Goal: Check status

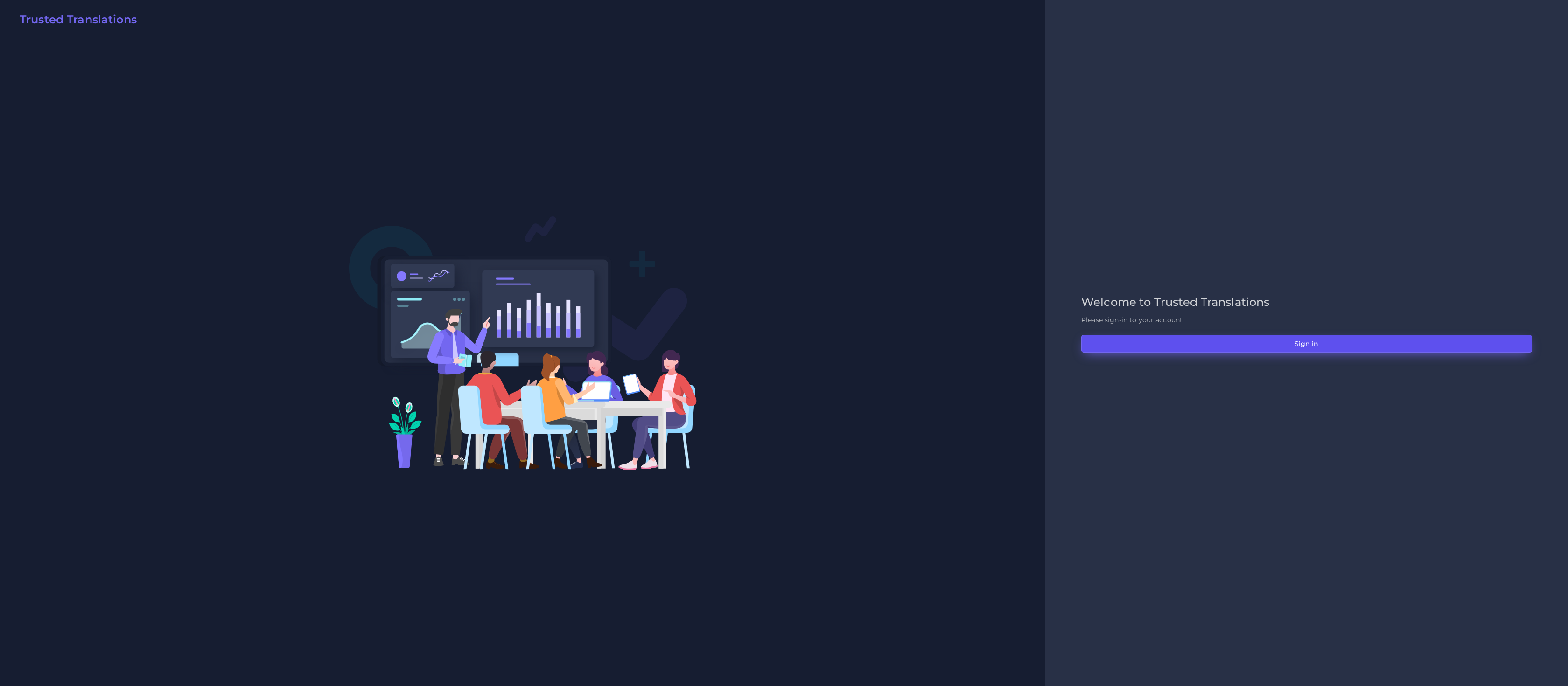
click at [1205, 349] on button "Sign in" at bounding box center [1306, 344] width 451 height 18
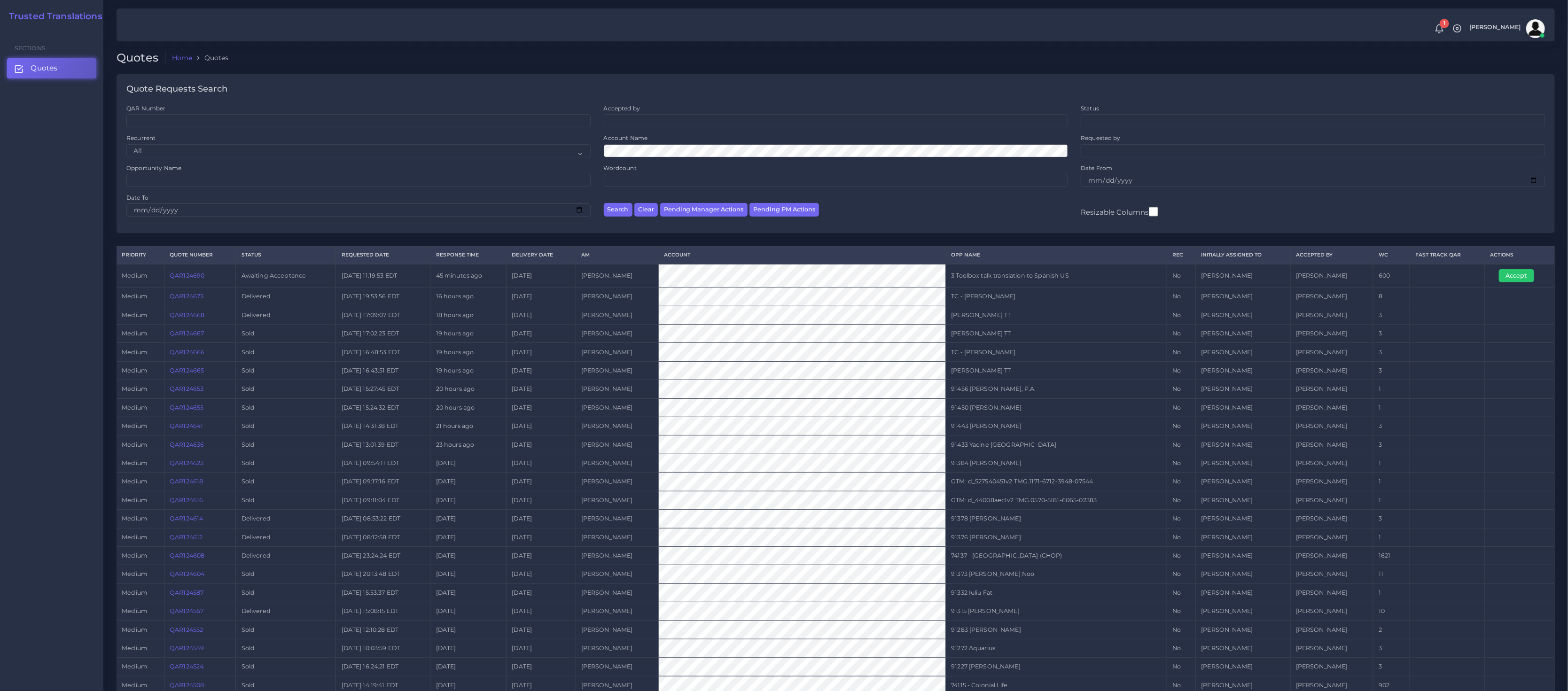
drag, startPoint x: 220, startPoint y: 275, endPoint x: 192, endPoint y: 281, distance: 28.6
click at [727, 246] on div "Quote Requests Search QAR Number Accepted by All [PERSON_NAME] [PERSON_NAME] St…" at bounding box center [835, 467] width 1438 height 785
drag, startPoint x: 226, startPoint y: 277, endPoint x: 167, endPoint y: 277, distance: 59.0
click at [167, 277] on td "QAR124690" at bounding box center [200, 276] width 72 height 23
copy link "QAR124690"
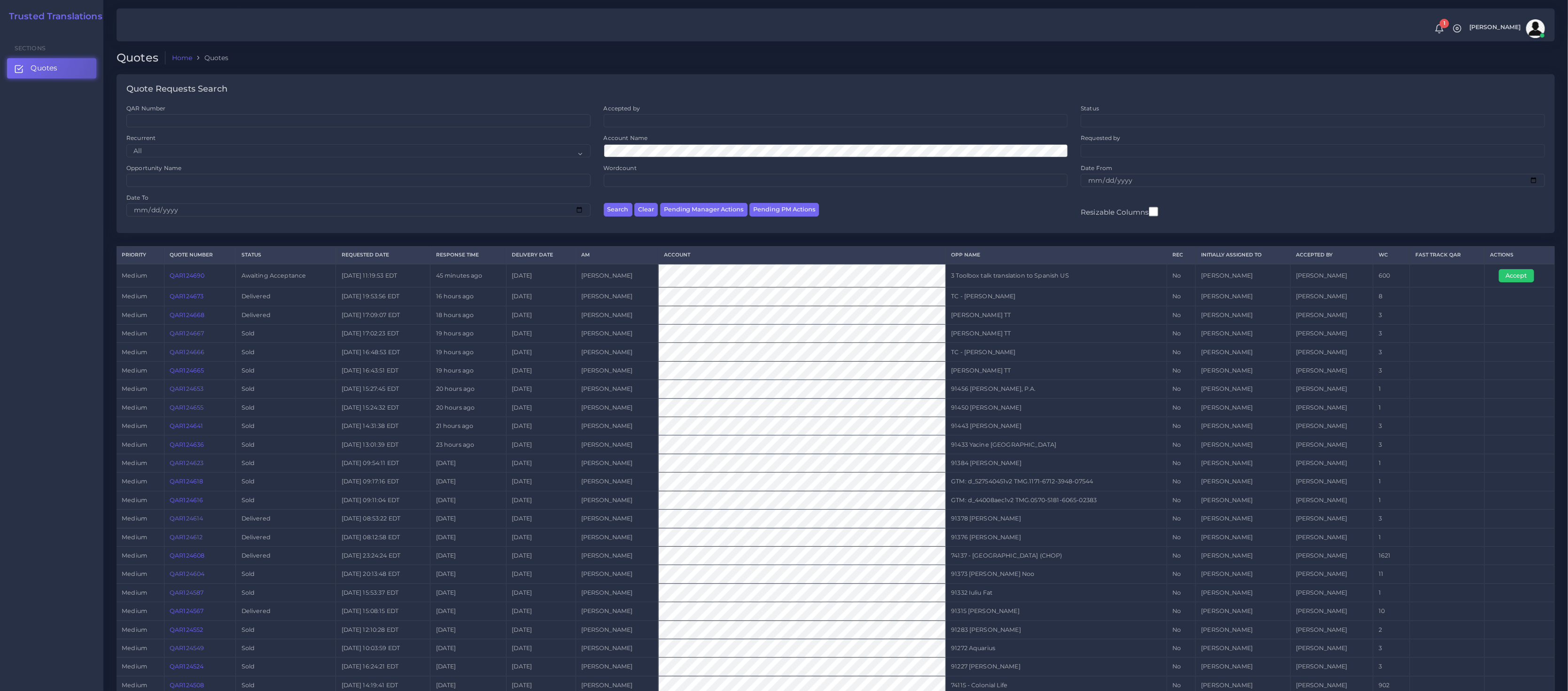
drag, startPoint x: 304, startPoint y: 279, endPoint x: 285, endPoint y: 279, distance: 19.0
click at [304, 279] on td "Awaiting Acceptance" at bounding box center [286, 276] width 100 height 23
drag, startPoint x: 231, startPoint y: 278, endPoint x: 169, endPoint y: 275, distance: 62.1
click at [169, 275] on td "QAR124690" at bounding box center [200, 276] width 72 height 23
copy link "QAR124690"
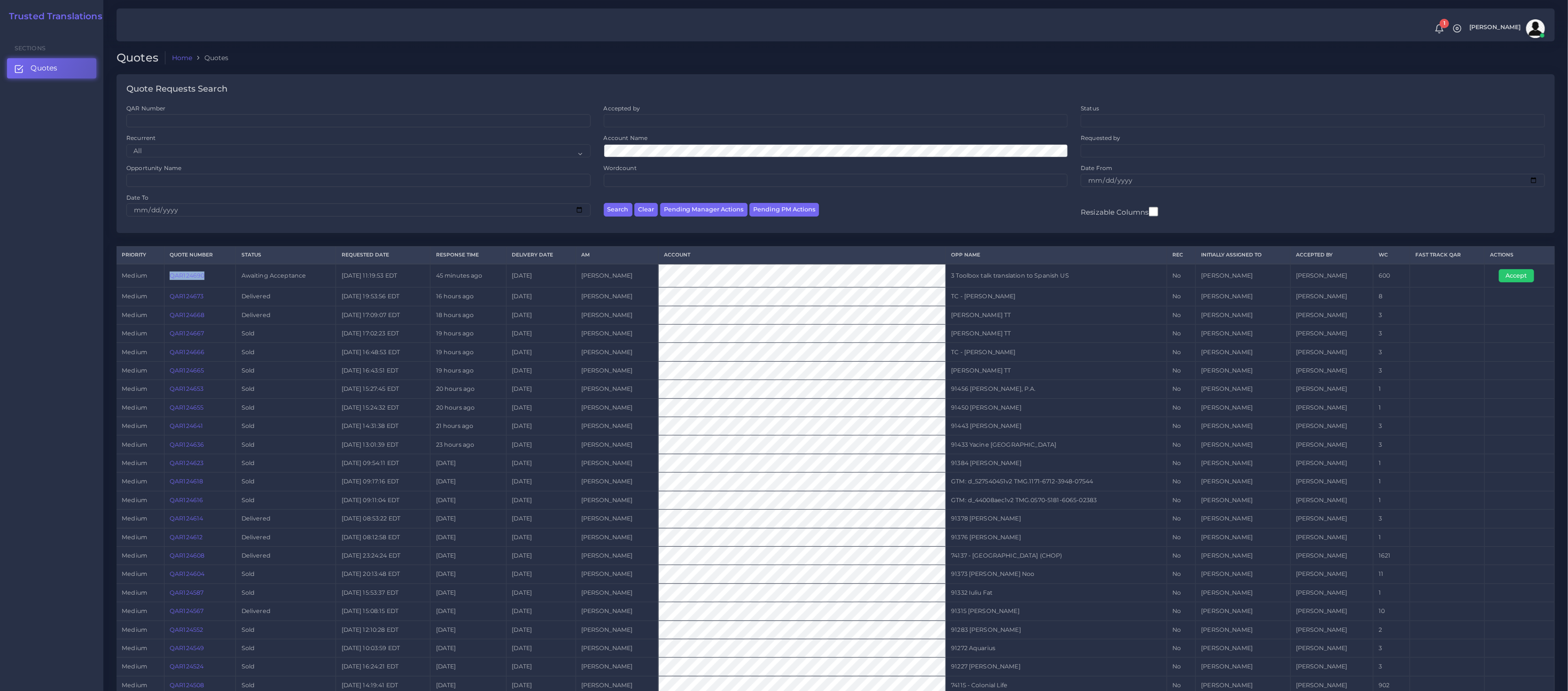
click at [177, 274] on link "QAR124690" at bounding box center [187, 276] width 35 height 7
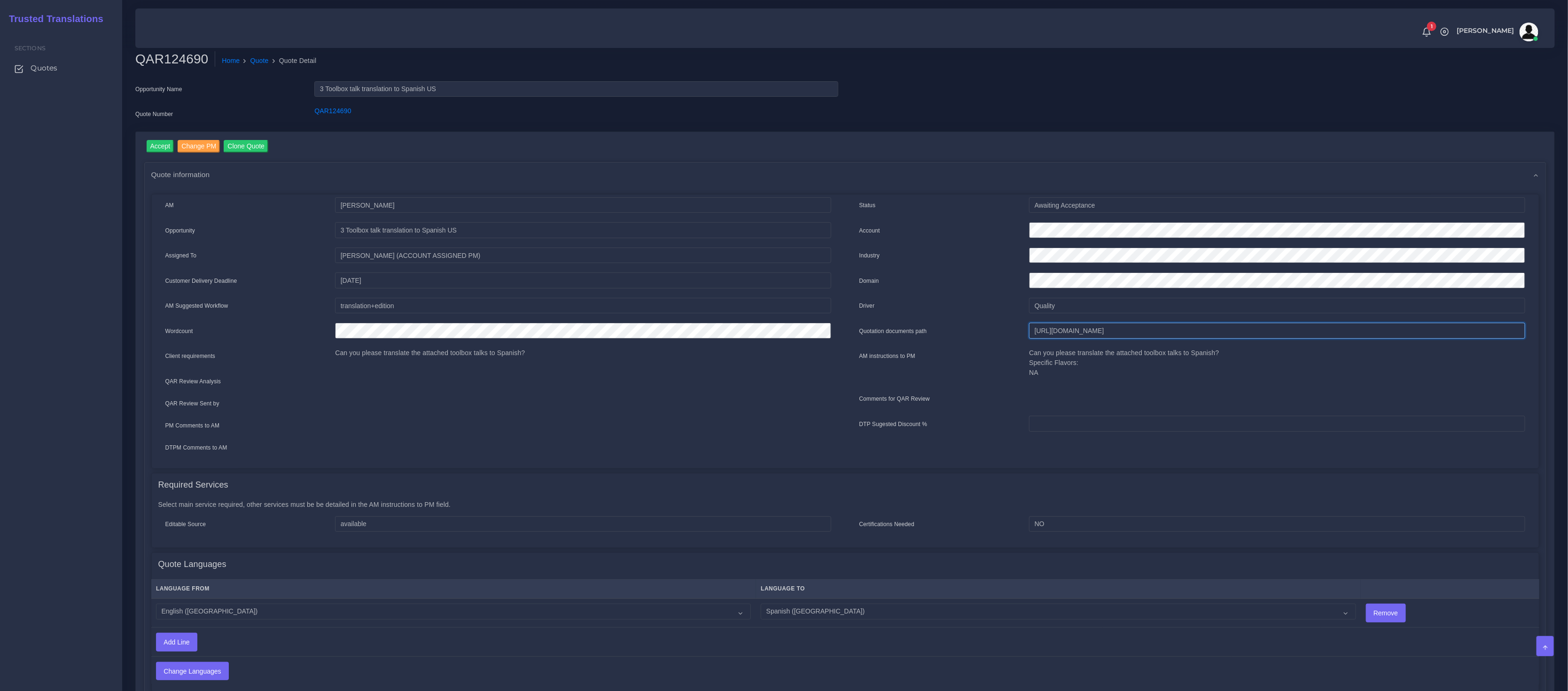
click at [1108, 328] on input "https://workdrive.zoho.com/fgoh3e43b1a1fe2124b65bedd7c3c51a0e040/teams/fgoh3e43…" at bounding box center [1277, 330] width 496 height 16
